Goal: Task Accomplishment & Management: Use online tool/utility

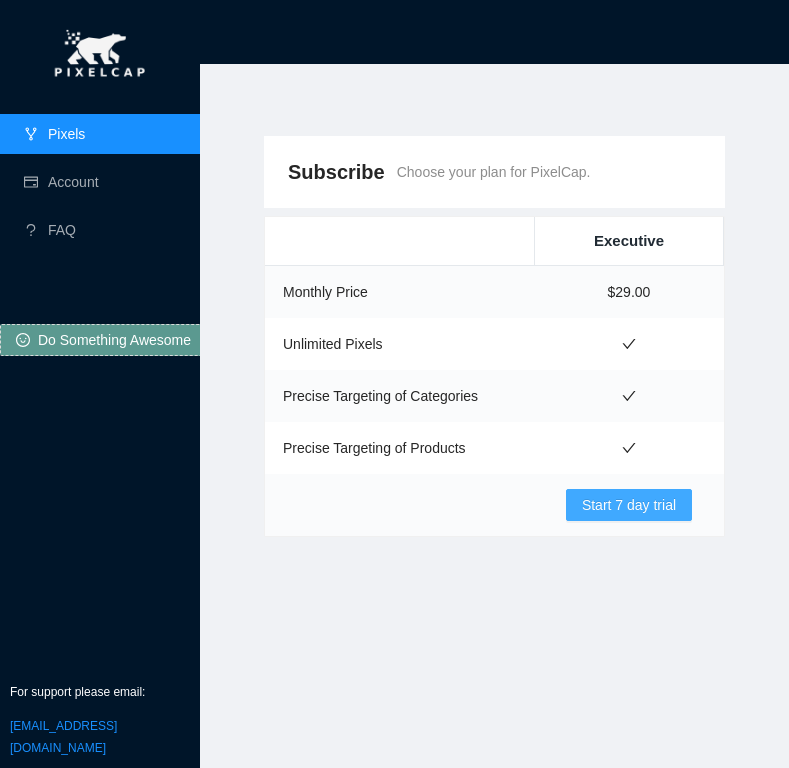
click at [608, 509] on span "Start 7 day trial" at bounding box center [629, 505] width 94 height 22
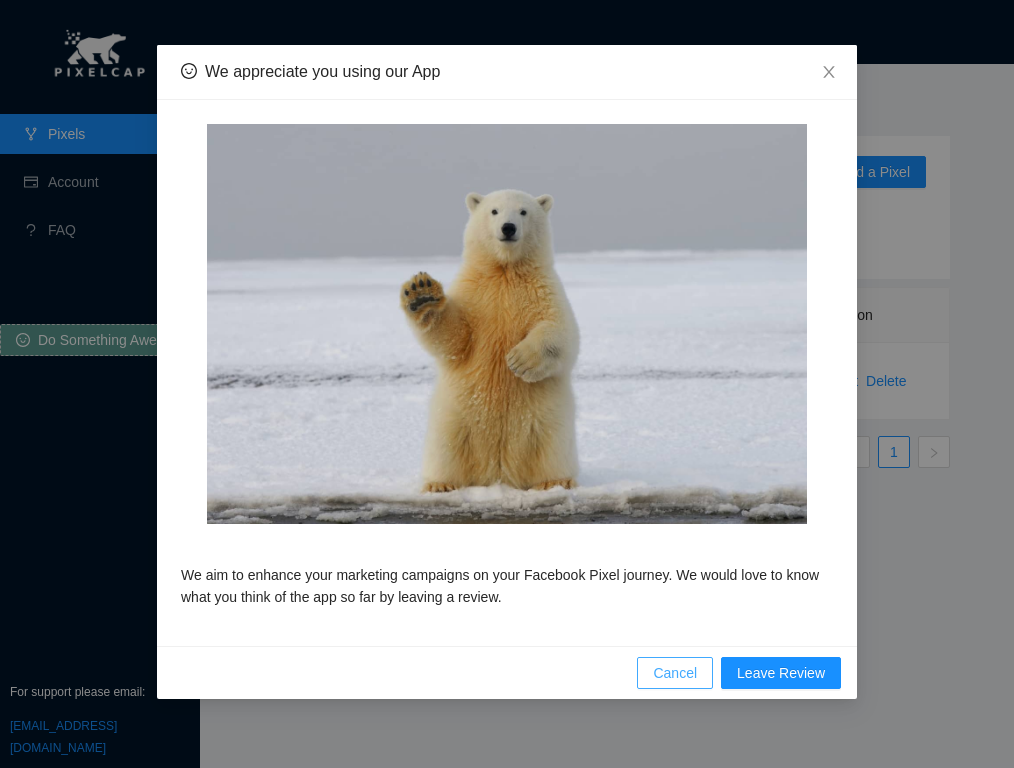
click at [673, 664] on span "Cancel" at bounding box center [675, 673] width 44 height 22
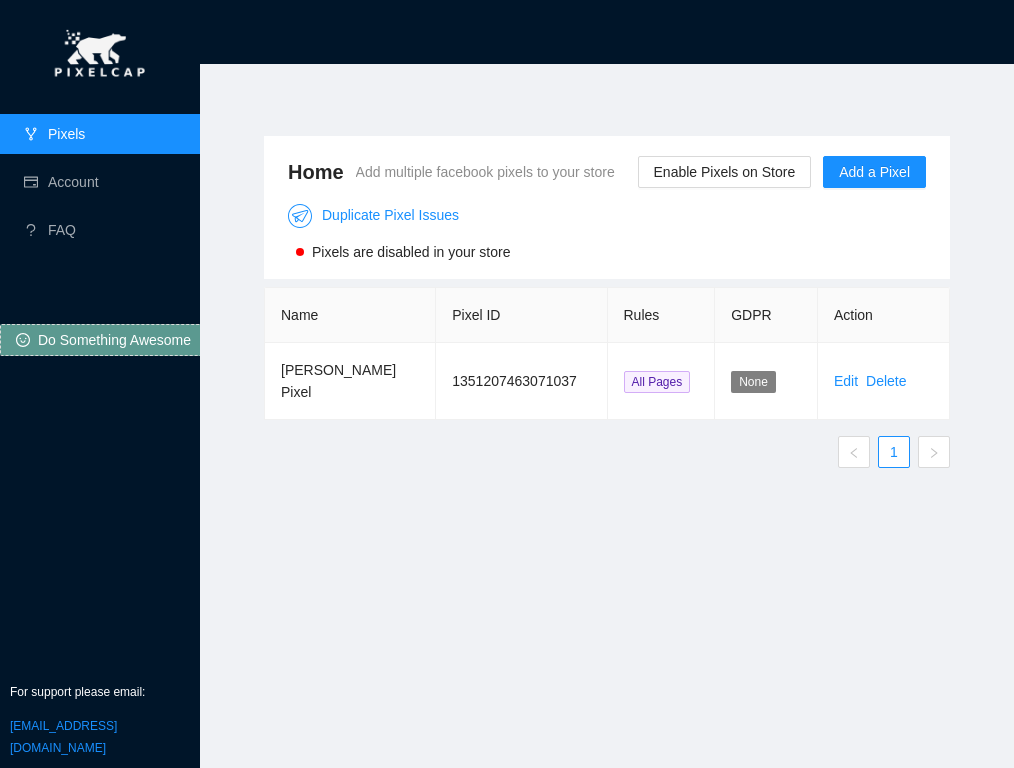
click at [352, 260] on span "Pixels are disabled in your store" at bounding box center [411, 252] width 198 height 16
click at [86, 190] on link "Account" at bounding box center [73, 182] width 51 height 16
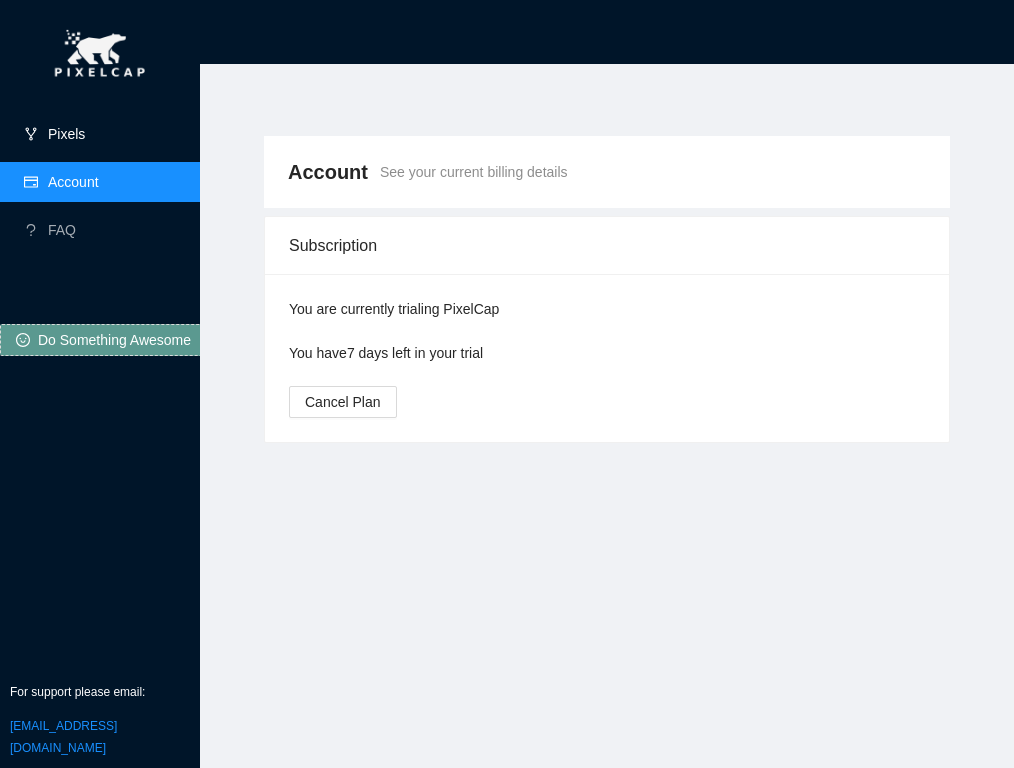
click at [74, 142] on link "Pixels" at bounding box center [66, 134] width 37 height 16
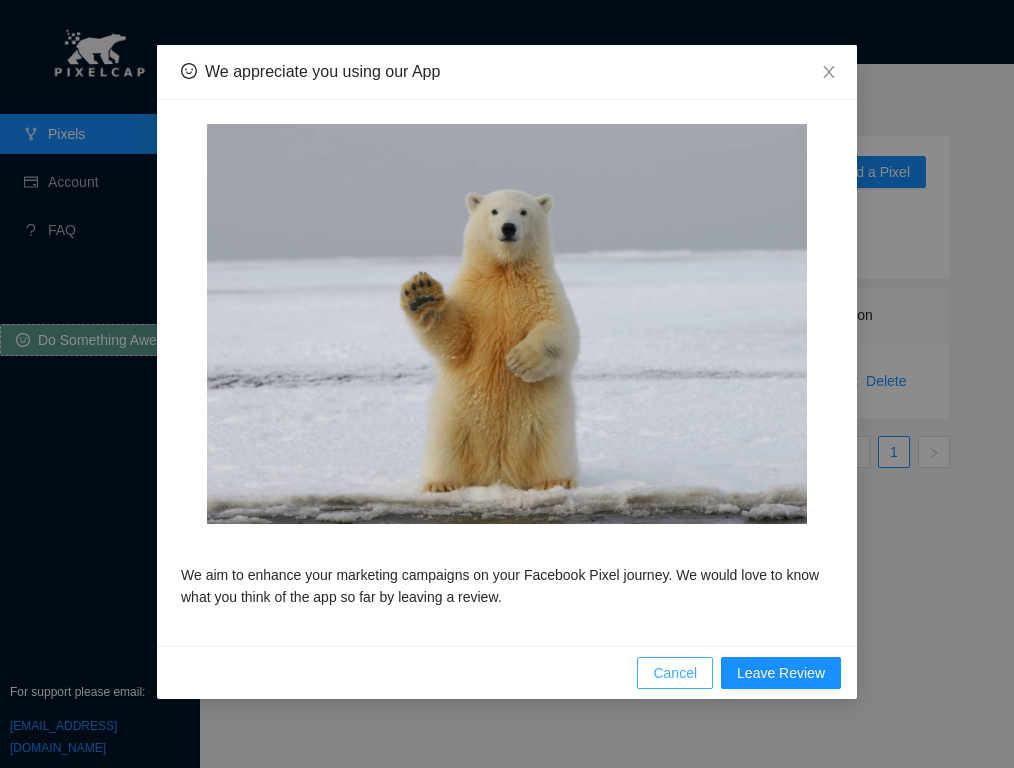
click at [680, 669] on span "Cancel" at bounding box center [675, 673] width 44 height 22
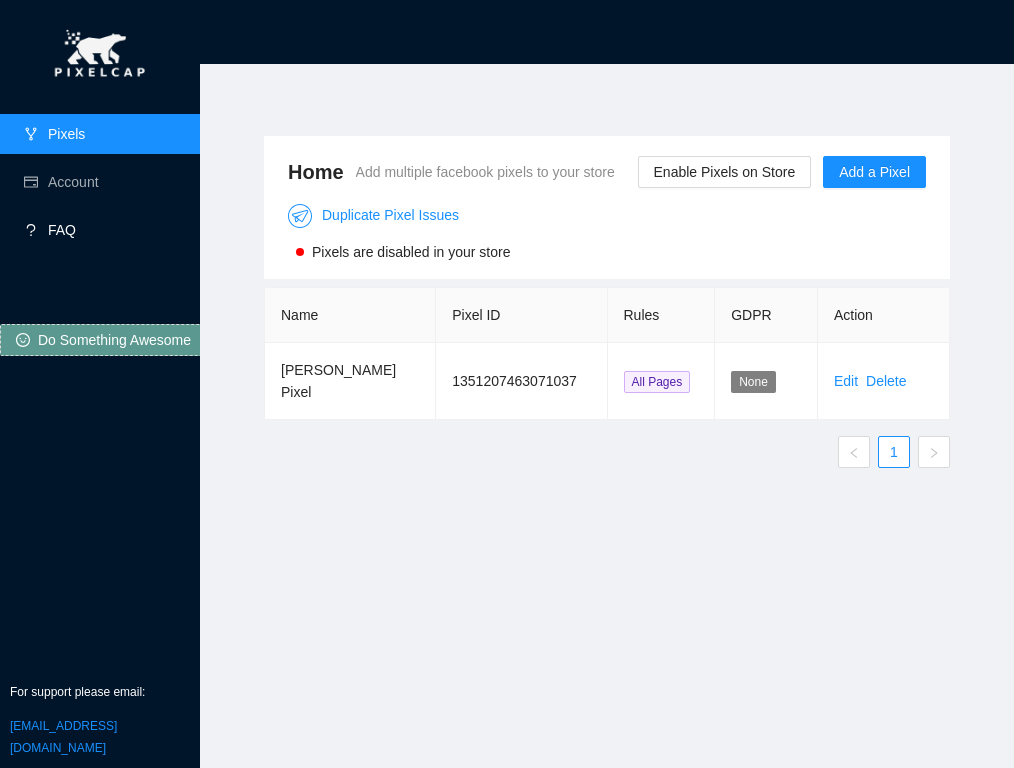
click at [53, 223] on link "FAQ" at bounding box center [62, 230] width 28 height 16
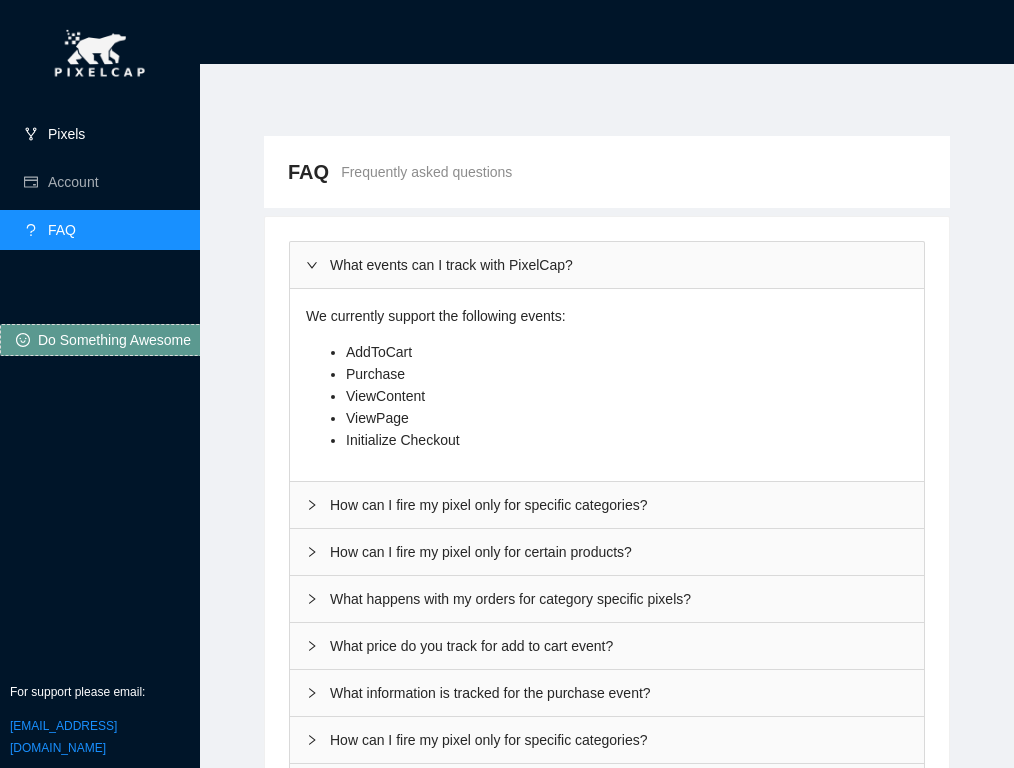
click at [64, 142] on link "Pixels" at bounding box center [66, 134] width 37 height 16
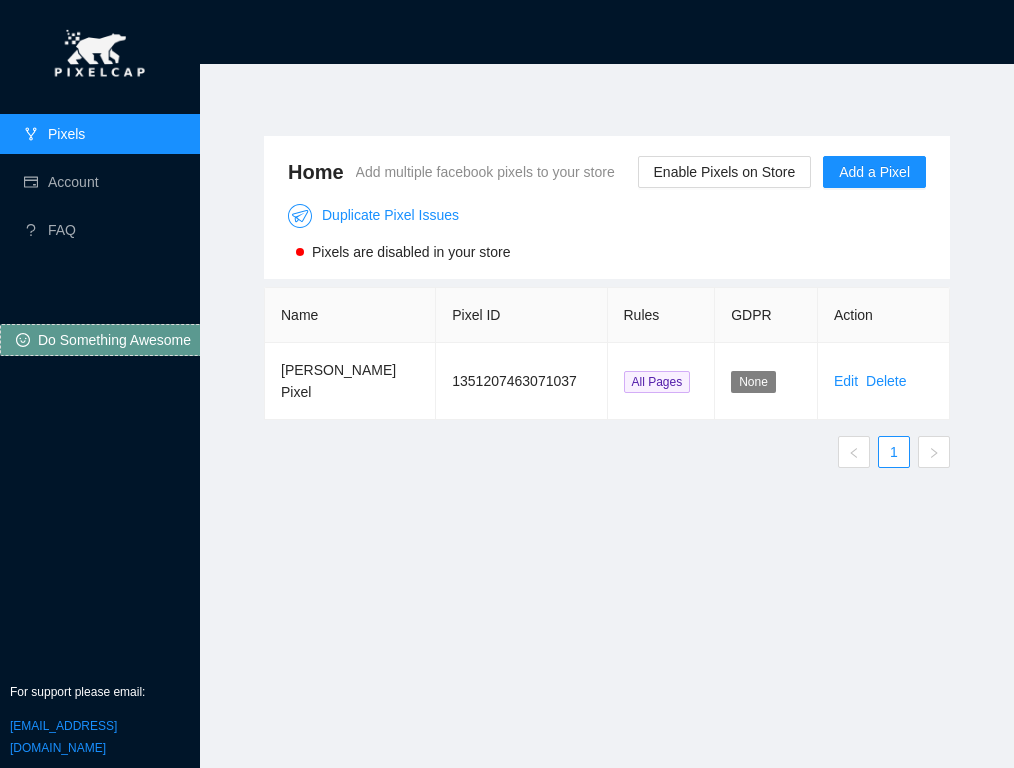
click at [311, 263] on div "Pixels are disabled in your store" at bounding box center [399, 252] width 222 height 22
click at [301, 256] on div at bounding box center [300, 252] width 8 height 8
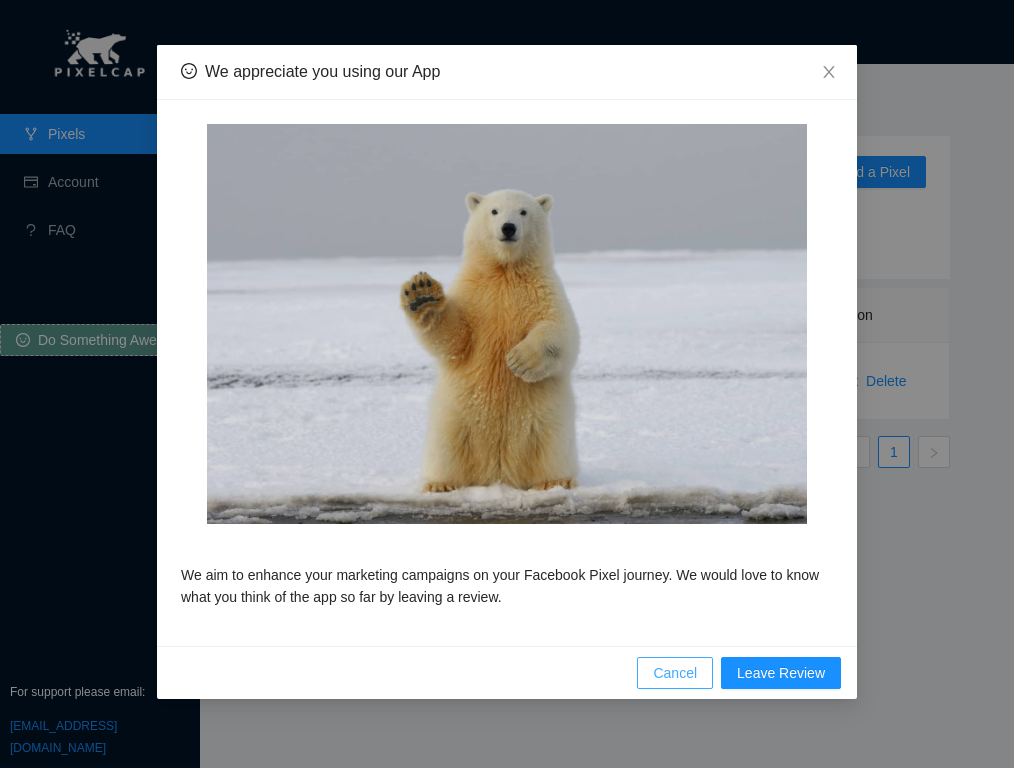
click at [661, 660] on button "Cancel" at bounding box center [675, 673] width 76 height 32
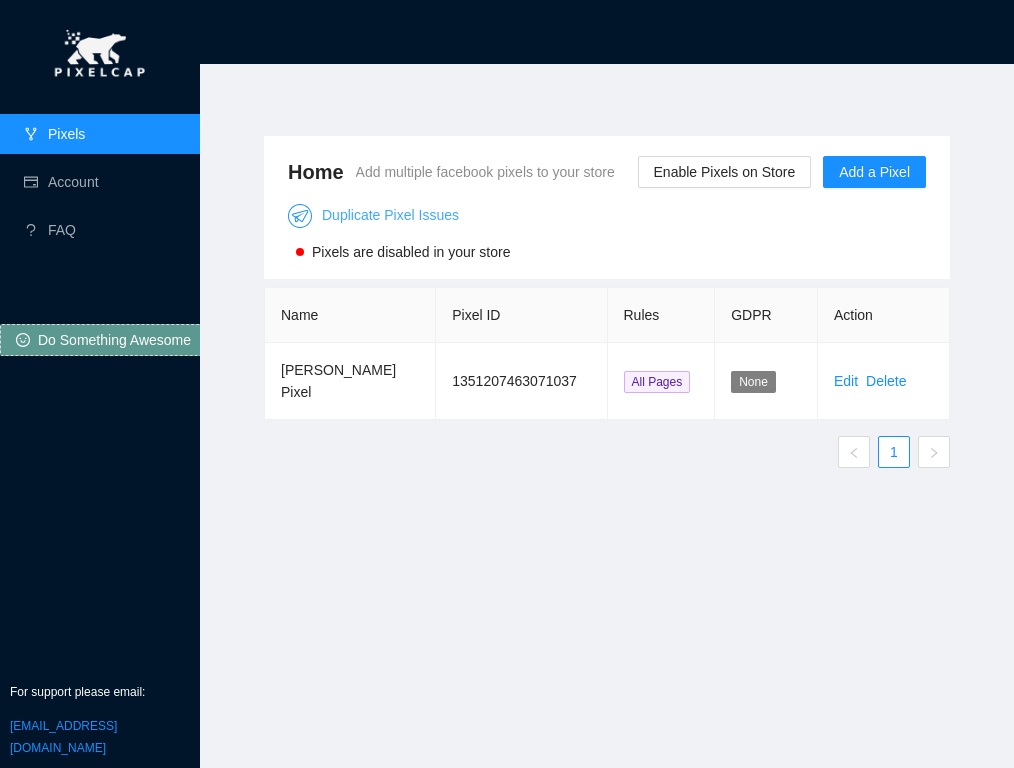
click at [351, 223] on link "Duplicate Pixel Issues" at bounding box center [373, 215] width 171 height 16
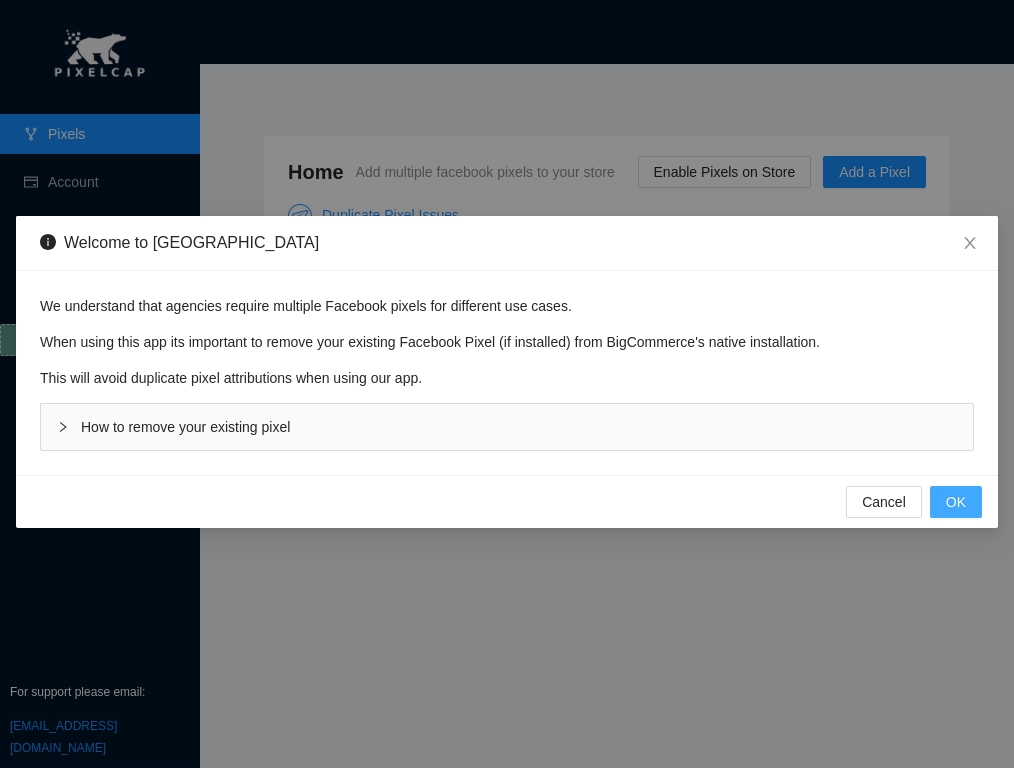
click at [951, 501] on span "OK" at bounding box center [956, 502] width 20 height 22
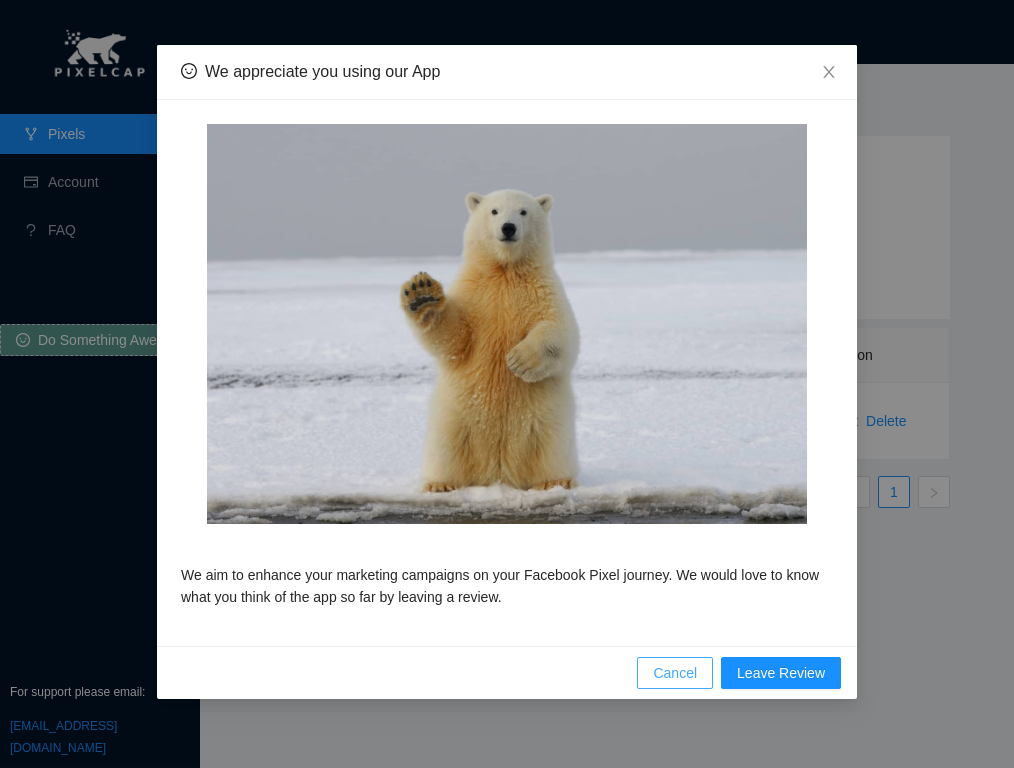
click at [665, 670] on span "Cancel" at bounding box center [675, 673] width 44 height 22
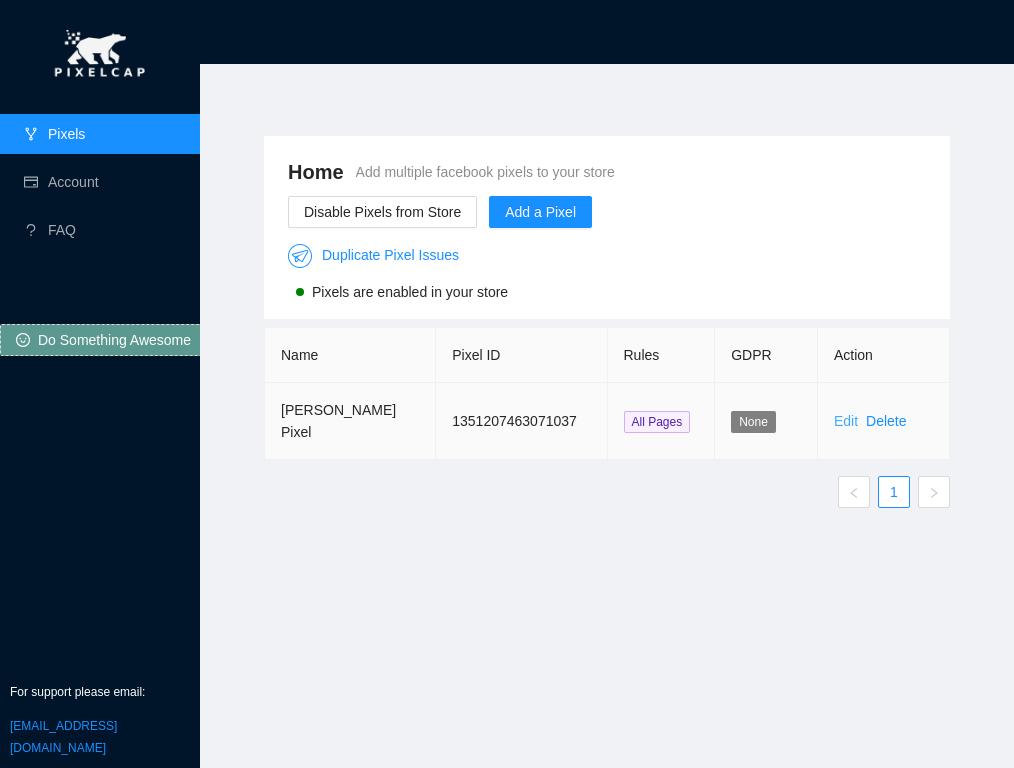
click at [849, 413] on link "Edit" at bounding box center [846, 421] width 24 height 16
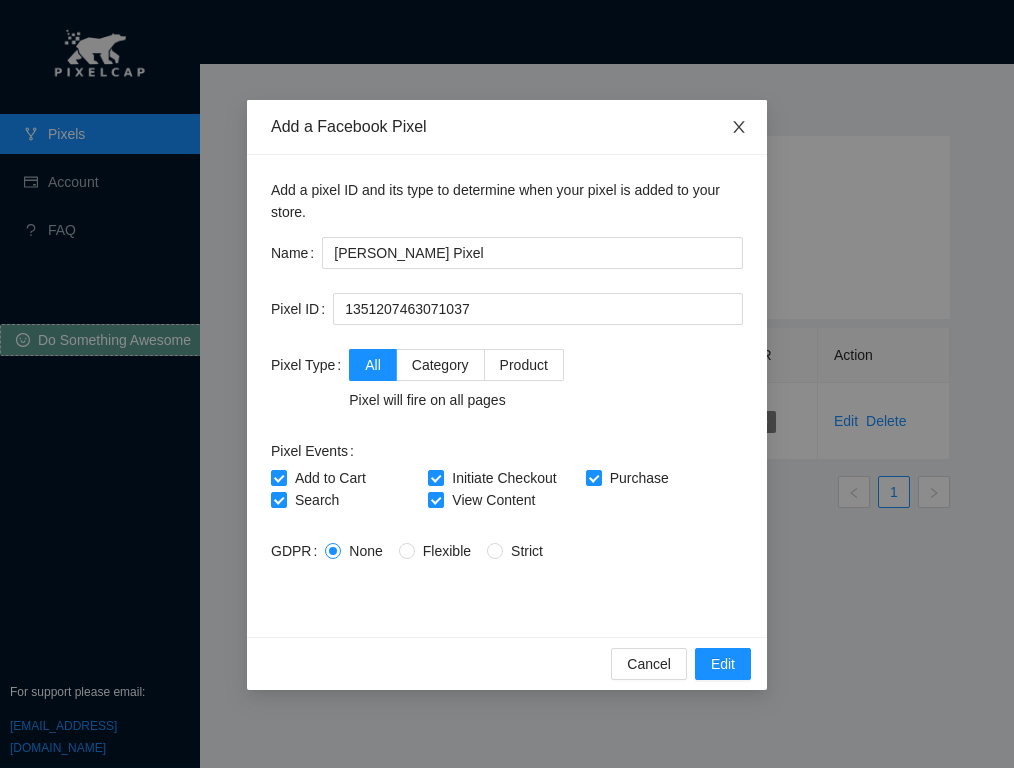
click at [747, 128] on span "Close" at bounding box center [739, 128] width 56 height 56
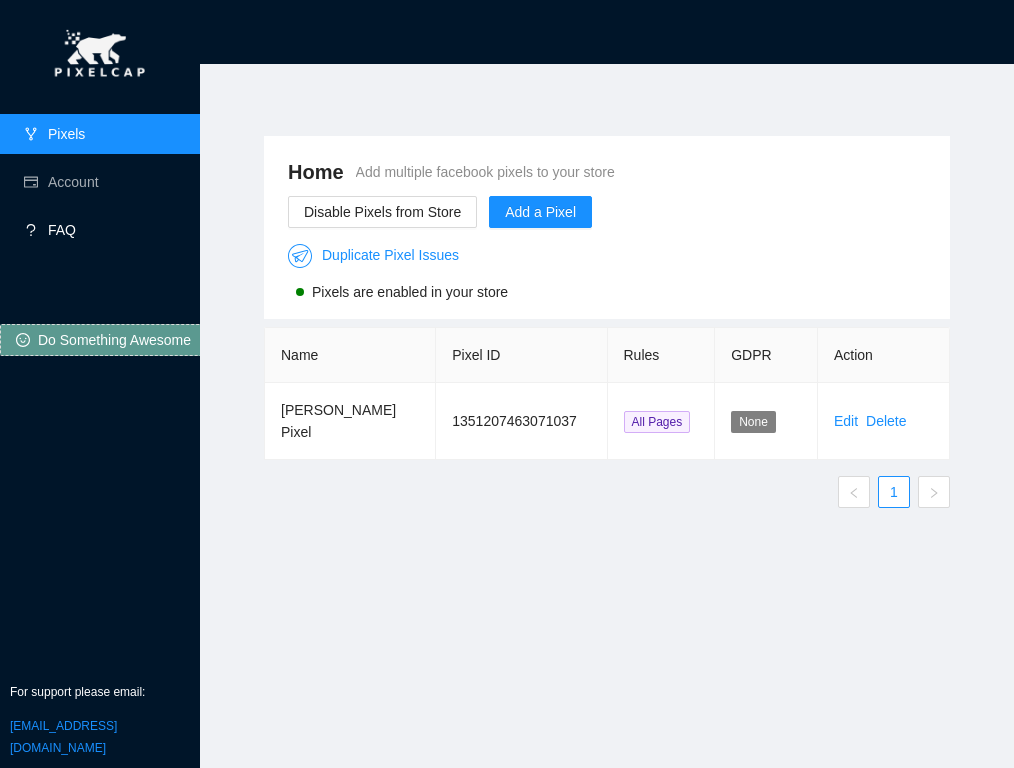
click at [52, 223] on link "FAQ" at bounding box center [62, 230] width 28 height 16
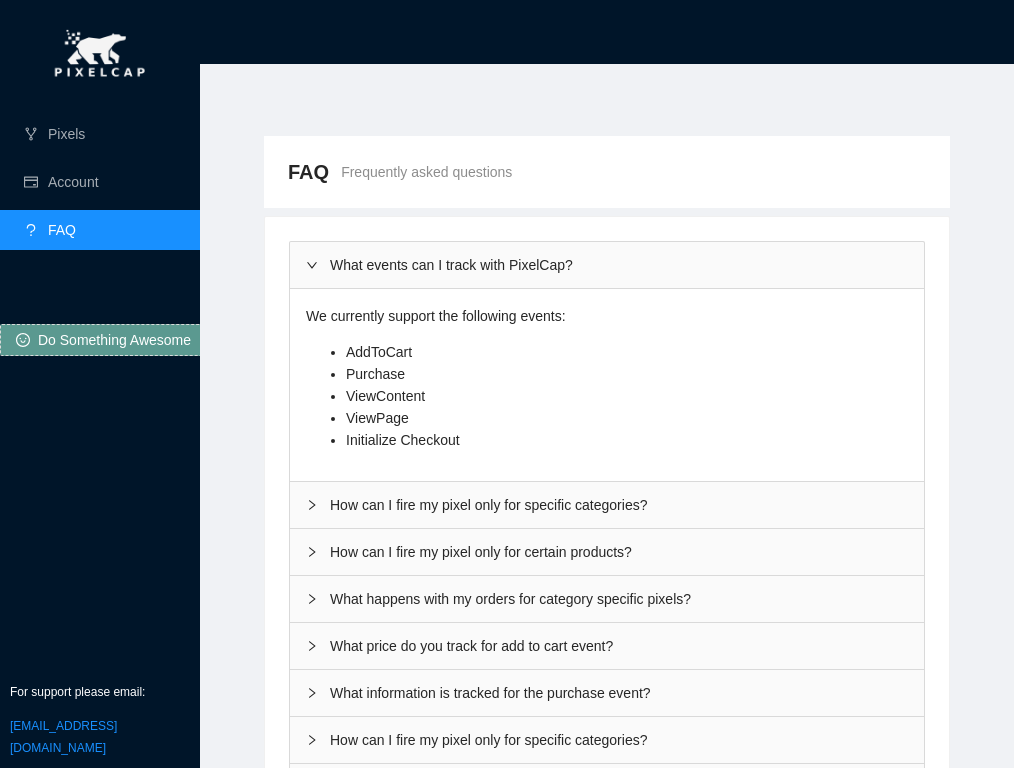
scroll to position [68, 0]
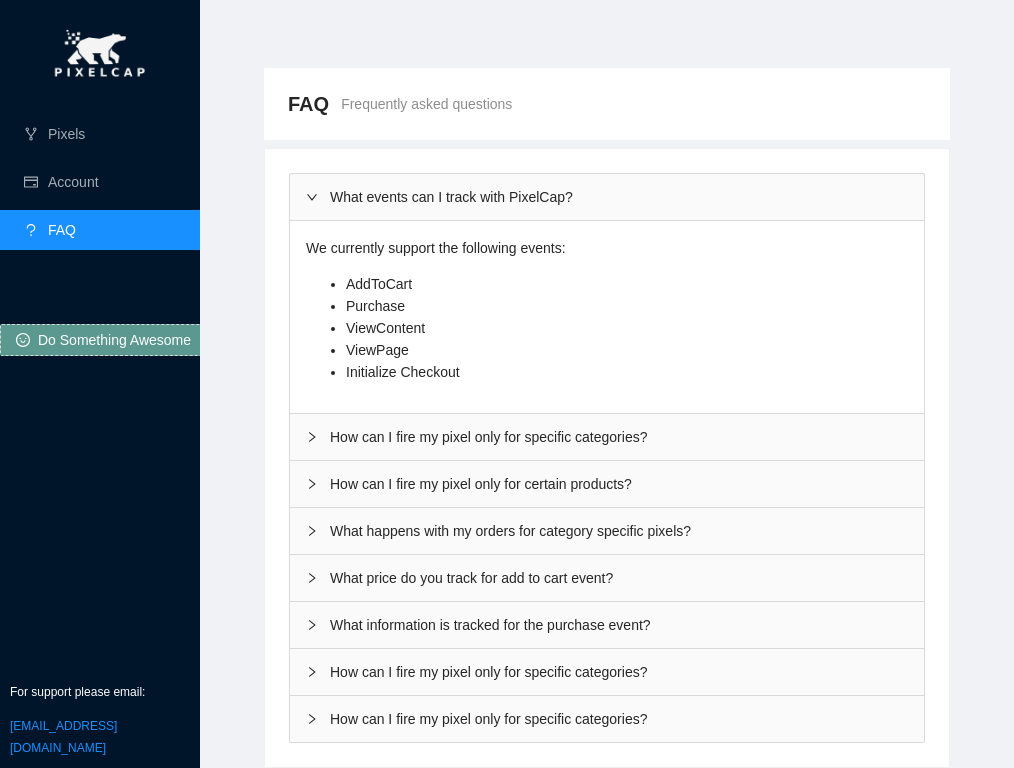
click at [395, 682] on div "How can I fire my pixel only for specific categories?" at bounding box center [607, 672] width 634 height 46
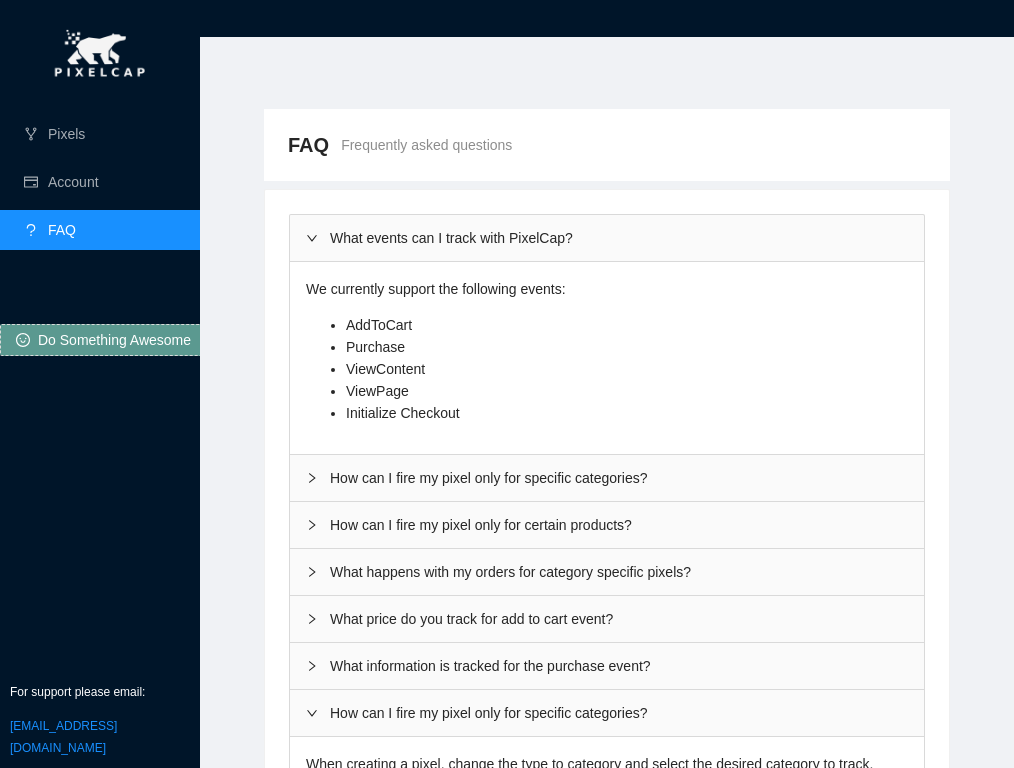
scroll to position [0, 0]
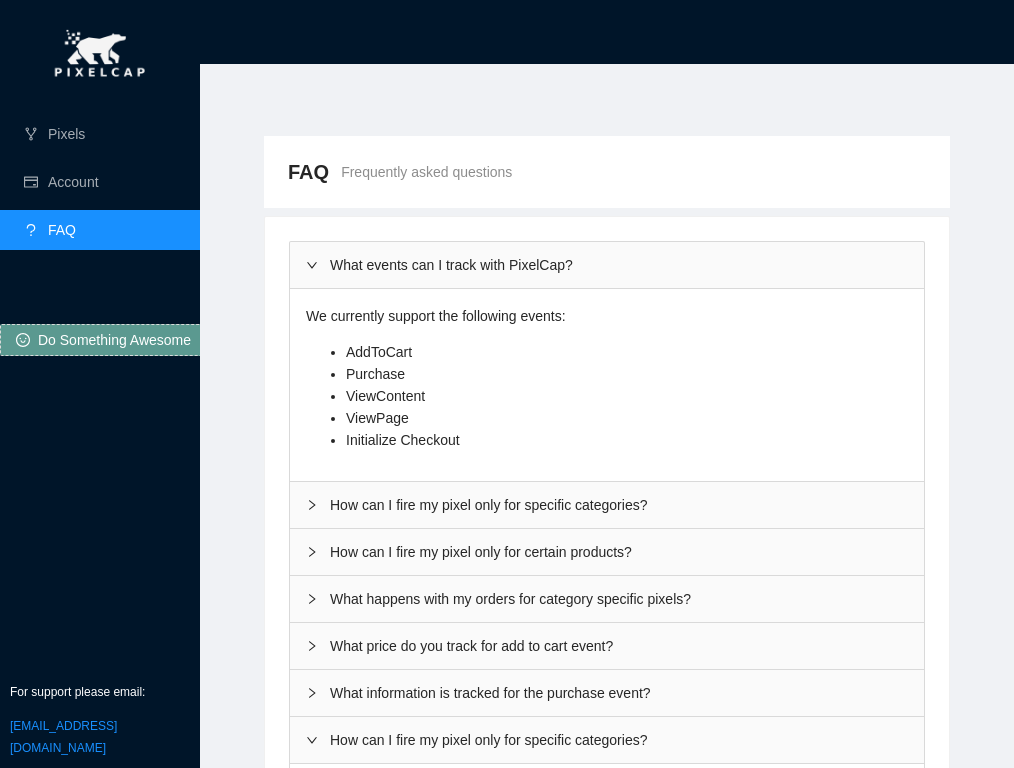
click at [118, 465] on div "Pixels Account FAQ Do Something Awesome For support please email: performanteco…" at bounding box center [100, 384] width 200 height 768
click at [85, 142] on link "Pixels" at bounding box center [66, 134] width 37 height 16
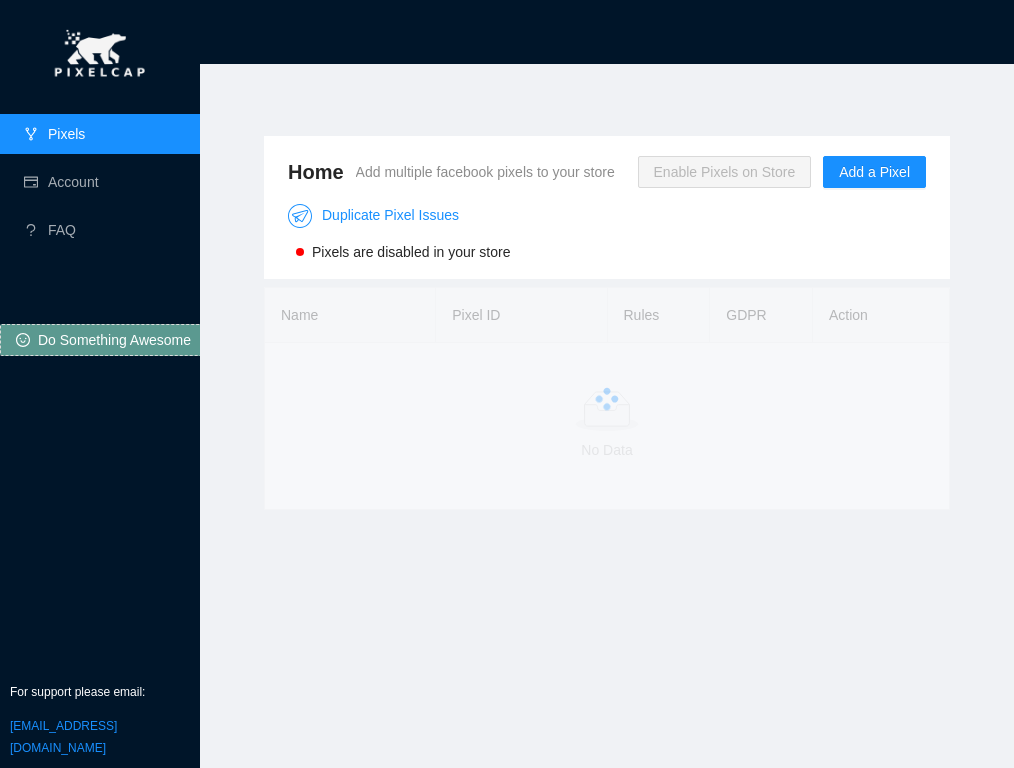
click at [90, 59] on img at bounding box center [100, 55] width 118 height 70
click at [71, 126] on link "Pixels" at bounding box center [66, 134] width 37 height 16
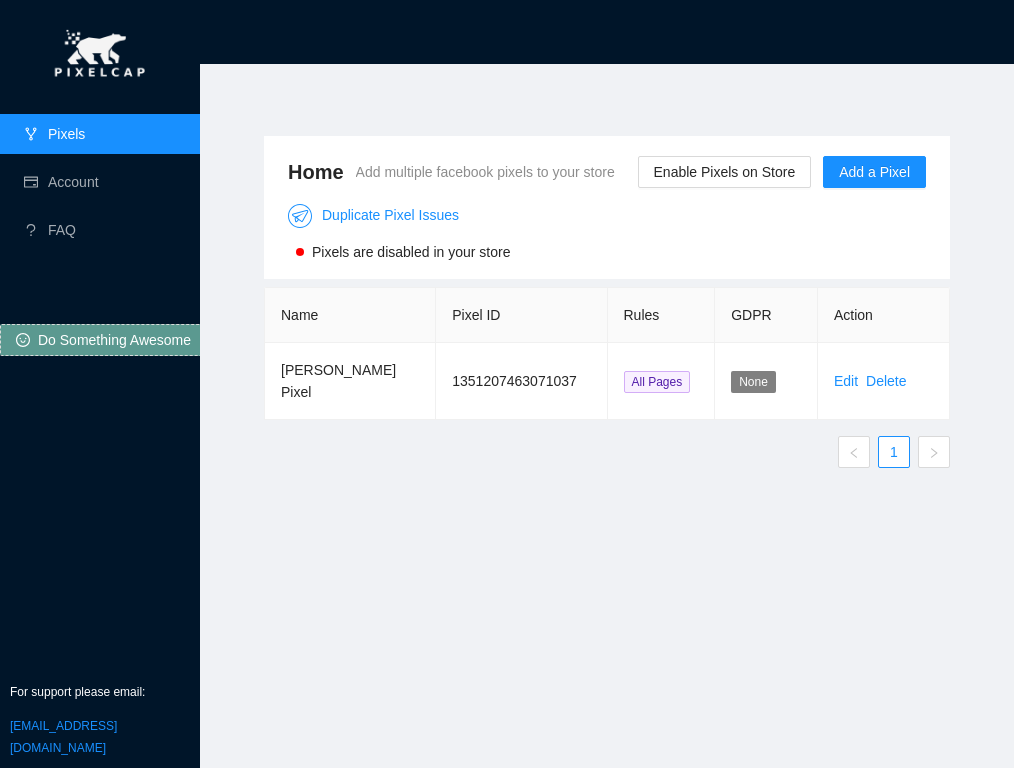
click at [71, 126] on link "Pixels" at bounding box center [66, 134] width 37 height 16
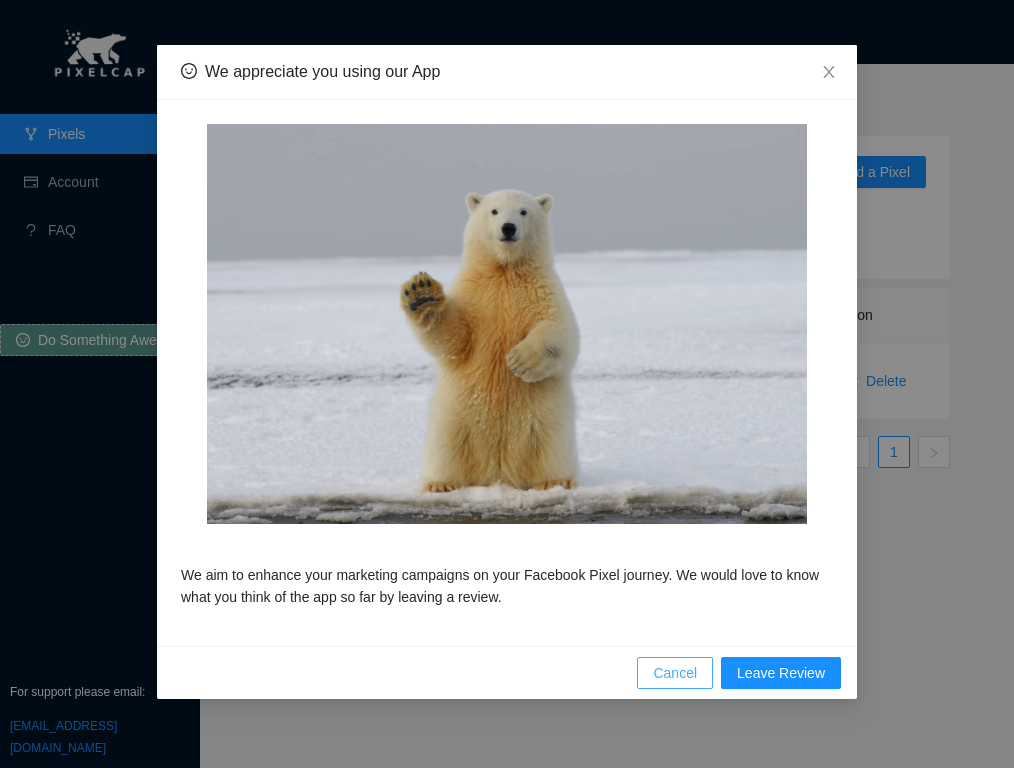
click at [664, 679] on span "Cancel" at bounding box center [675, 673] width 44 height 22
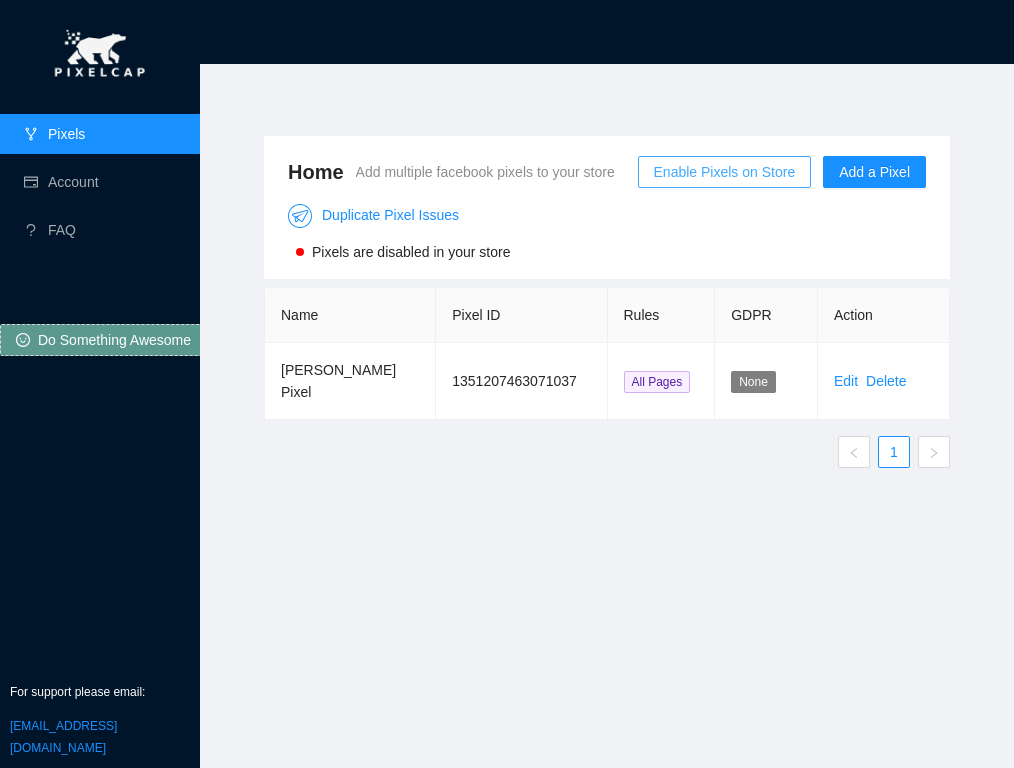
click at [654, 183] on span "Enable Pixels on Store" at bounding box center [725, 172] width 142 height 22
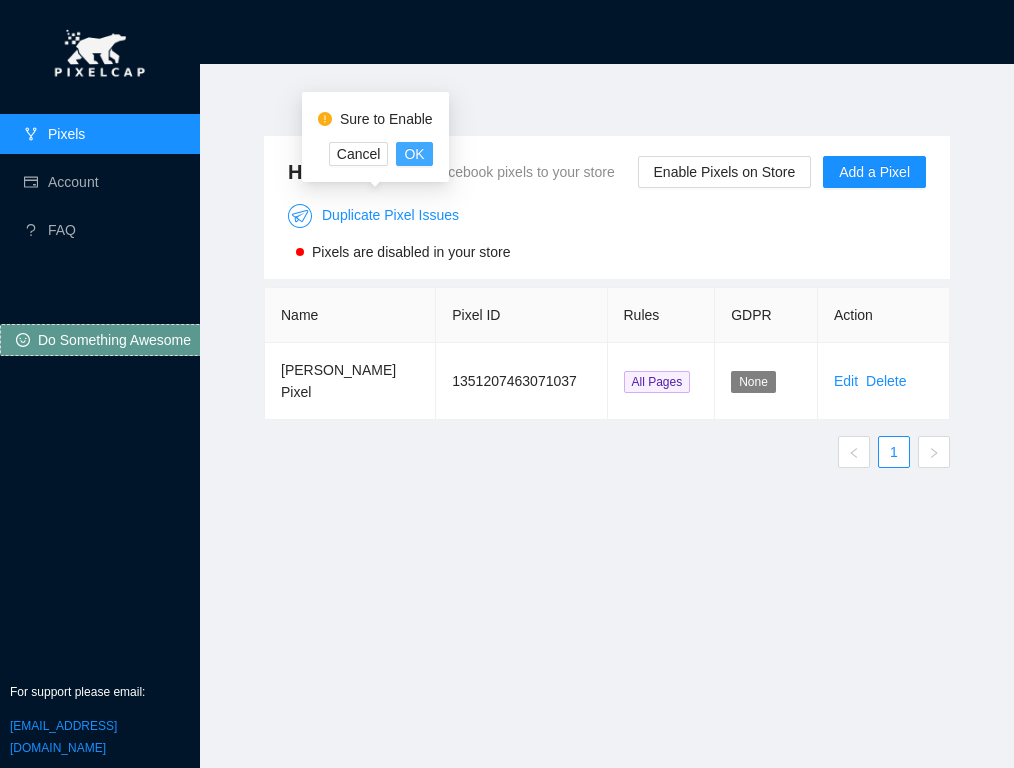
click at [410, 156] on span "OK" at bounding box center [414, 154] width 20 height 22
